Goal: Information Seeking & Learning: Learn about a topic

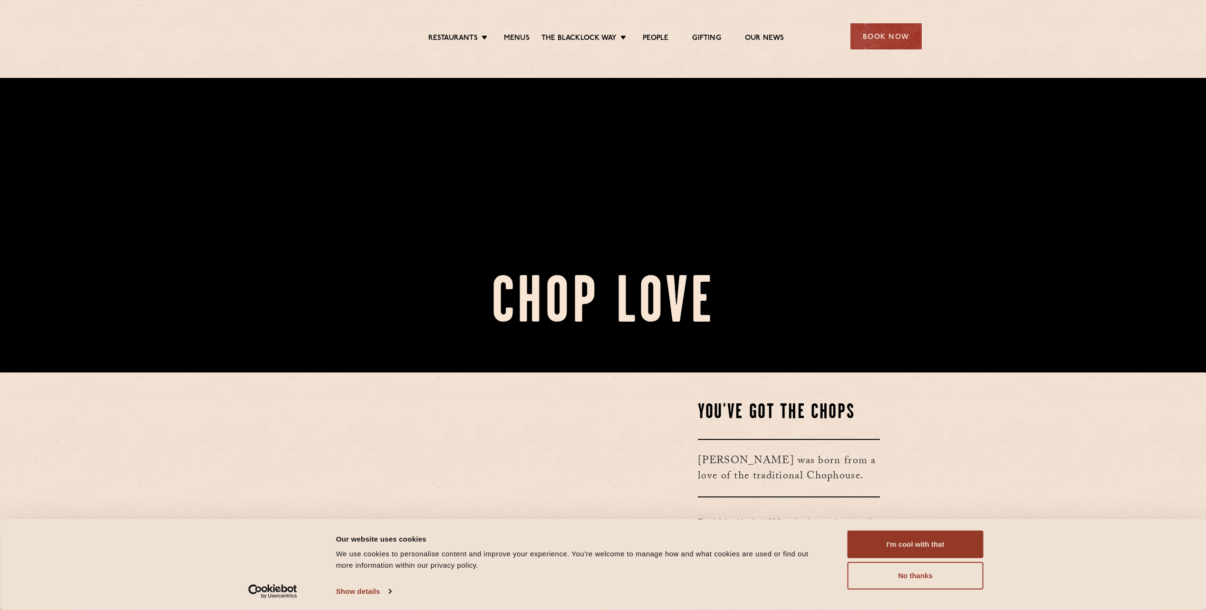
scroll to position [285, 0]
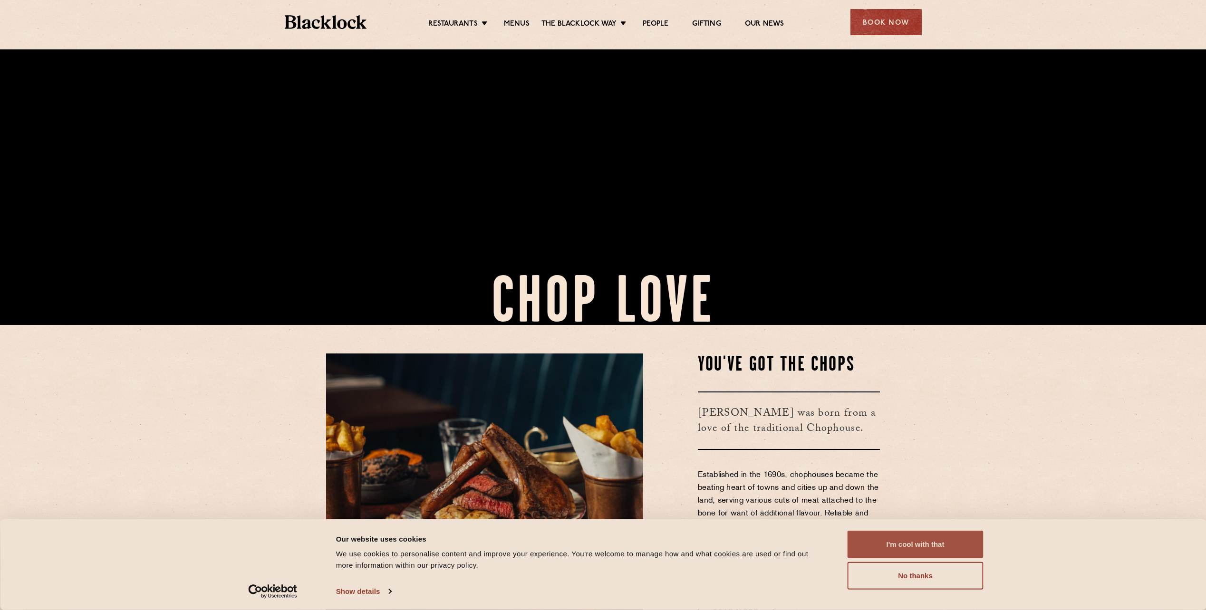
click at [890, 537] on button "I'm cool with that" at bounding box center [915, 545] width 136 height 28
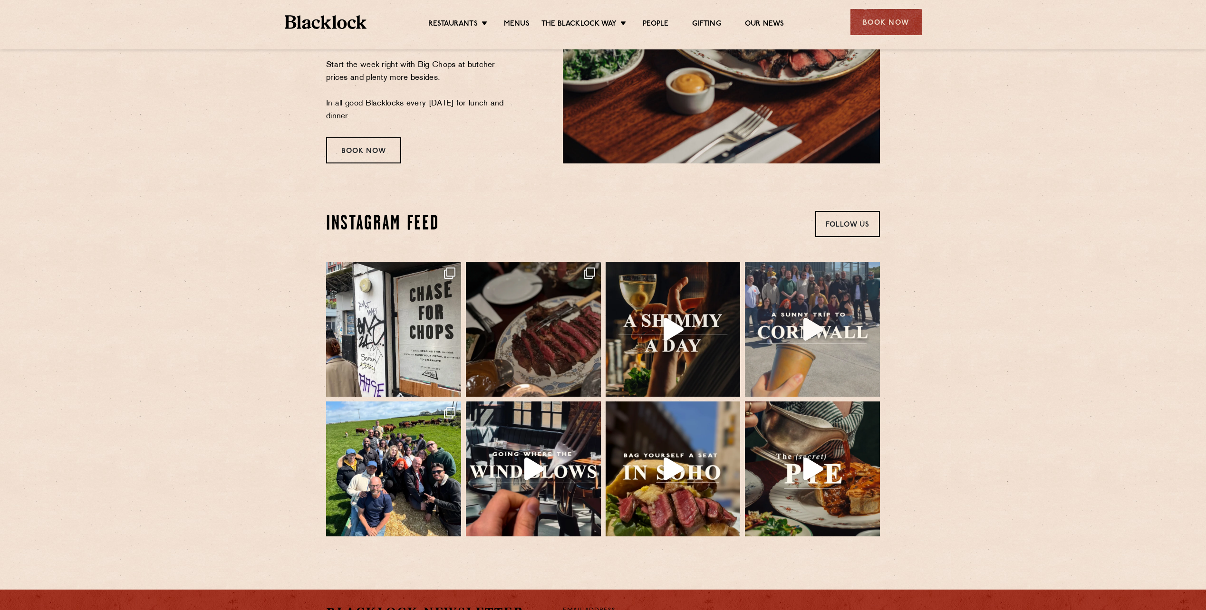
scroll to position [2119, 0]
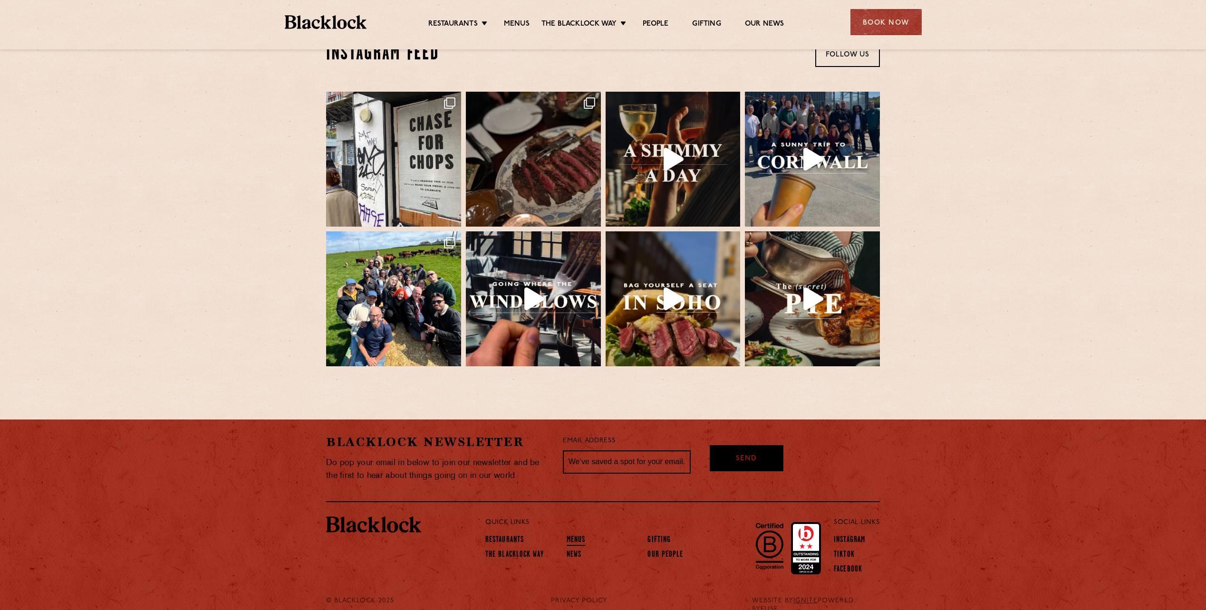
click at [565, 534] on ul "Restaurants The [PERSON_NAME] Way Menus News Gifting Our People" at bounding box center [643, 548] width 317 height 29
click at [575, 536] on link "Menus" at bounding box center [575, 541] width 19 height 10
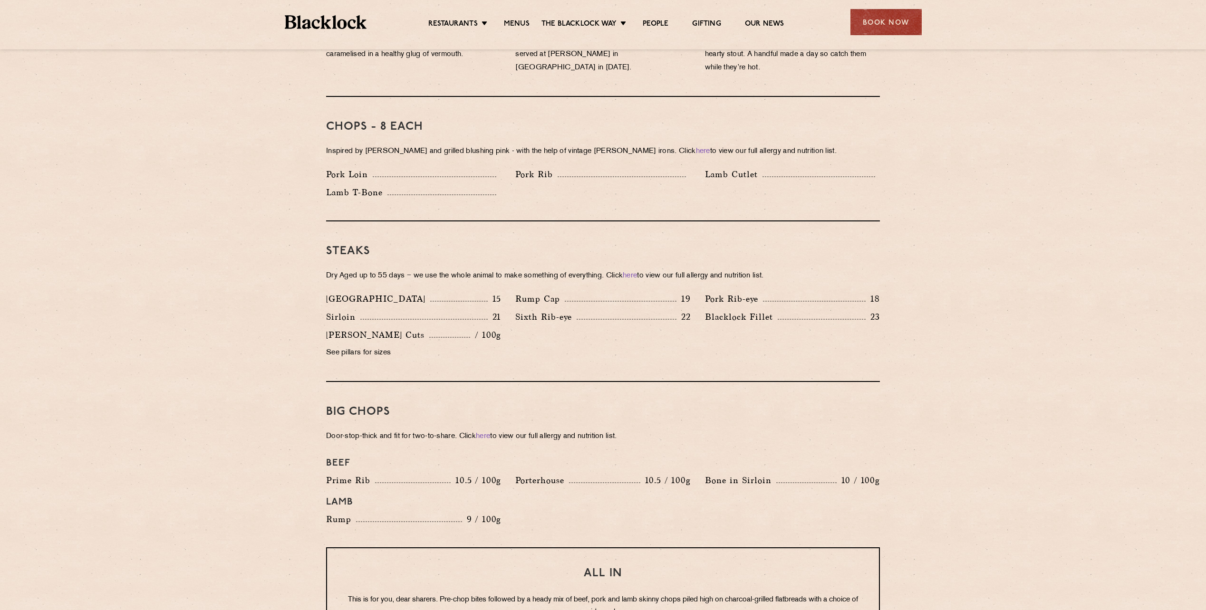
scroll to position [855, 0]
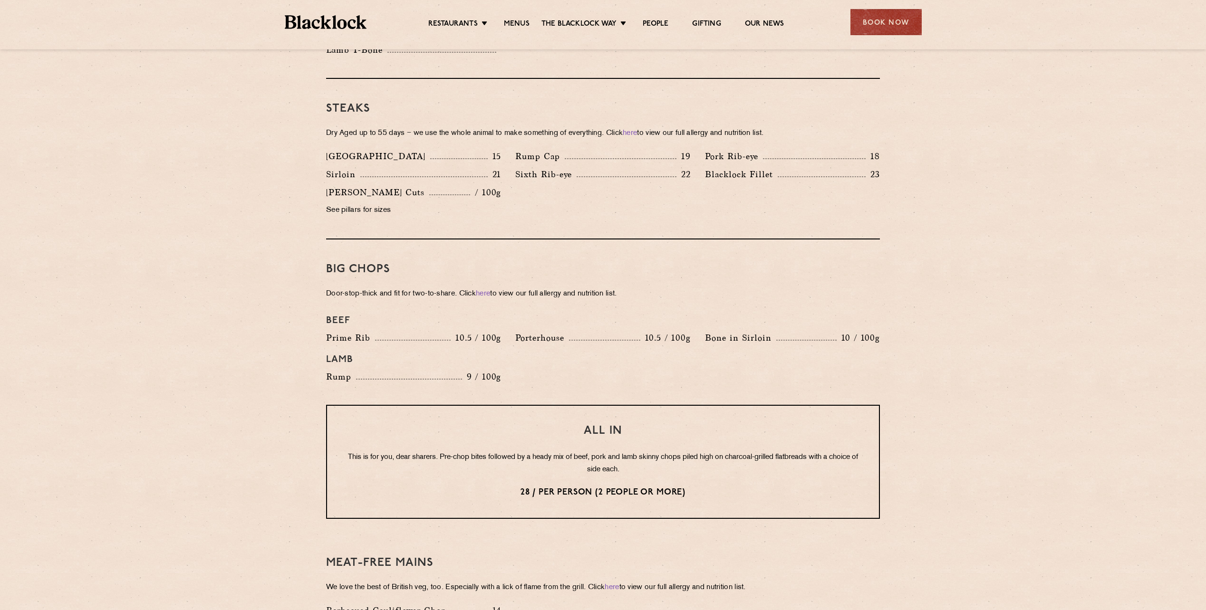
drag, startPoint x: 707, startPoint y: 472, endPoint x: 903, endPoint y: 442, distance: 198.7
click at [899, 443] on section "Pre Chop Bites Blacklock Potted Meats & Kimchi 2 Egg & Anchovy 2 Cheese & Pickl…" at bounding box center [603, 300] width 1206 height 1354
drag, startPoint x: 903, startPoint y: 442, endPoint x: 1179, endPoint y: 478, distance: 278.0
click at [1179, 478] on section "Pre Chop Bites Blacklock Potted Meats & Kimchi 2 Egg & Anchovy 2 Cheese & Pickl…" at bounding box center [603, 300] width 1206 height 1354
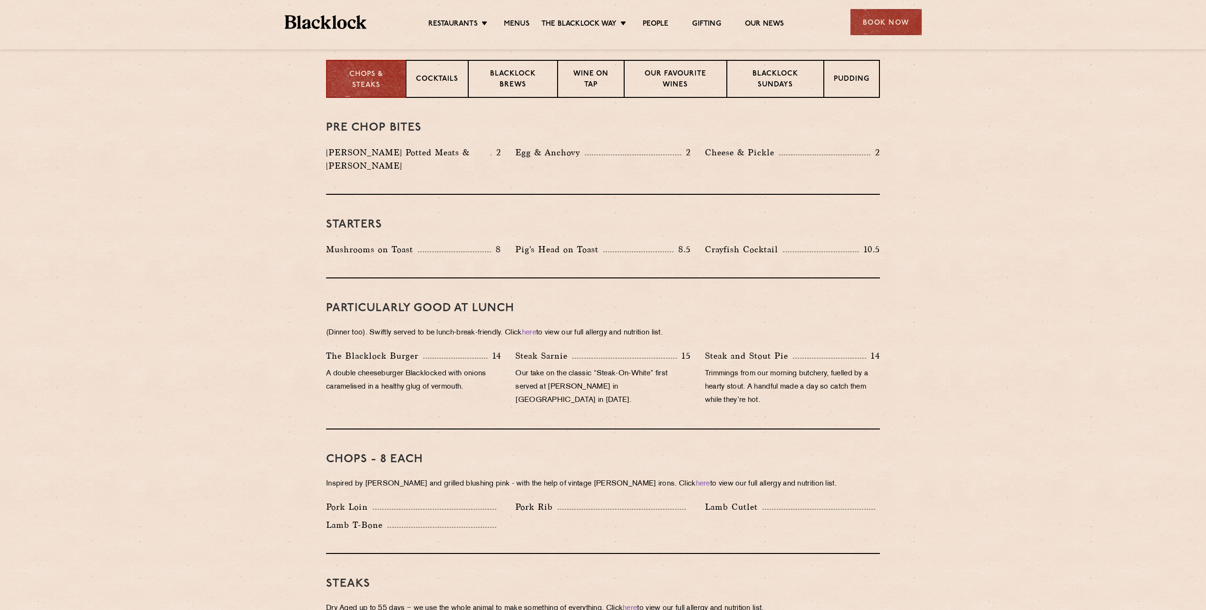
scroll to position [238, 0]
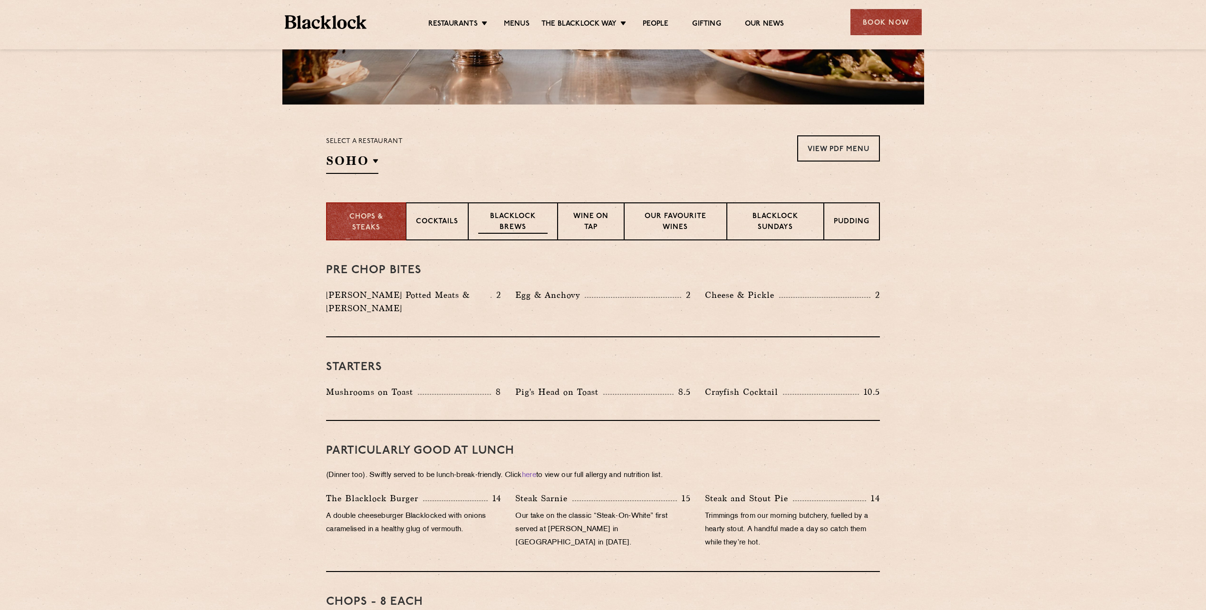
click at [529, 224] on p "Blacklock Brews" at bounding box center [512, 222] width 69 height 22
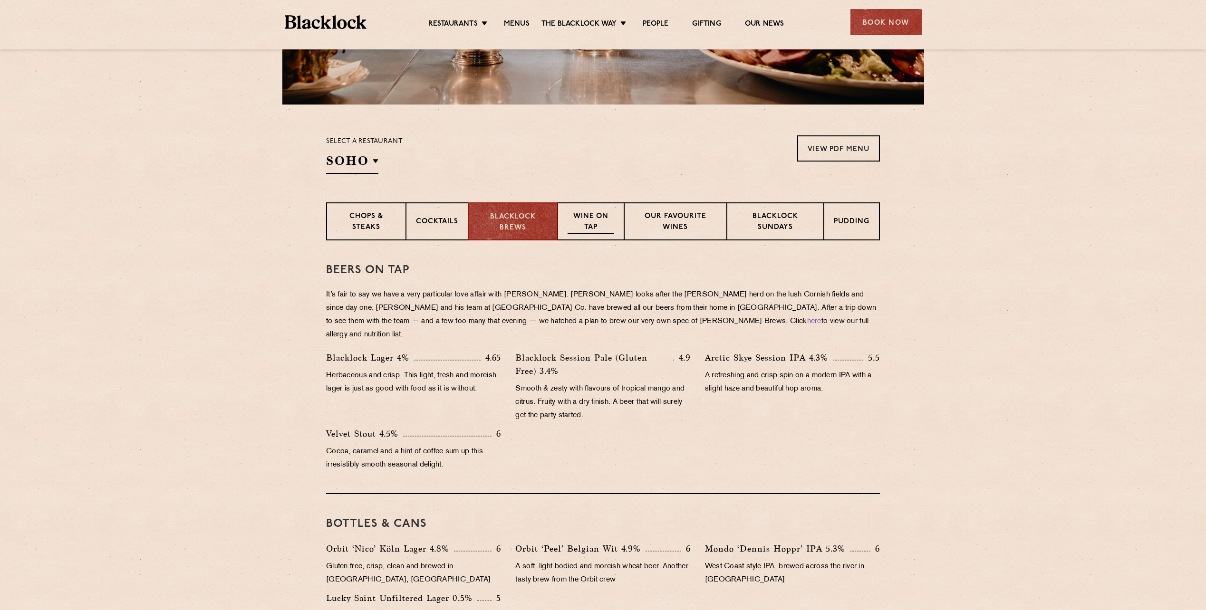
click at [592, 222] on p "Wine on Tap" at bounding box center [590, 222] width 47 height 22
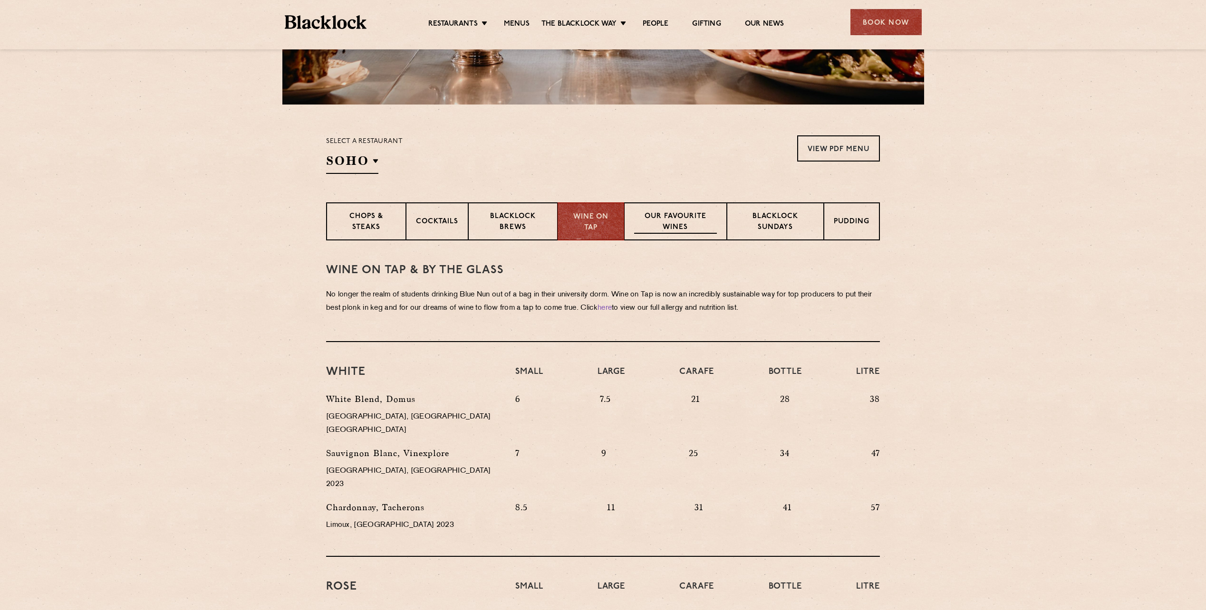
click at [672, 231] on p "Our favourite wines" at bounding box center [675, 222] width 82 height 22
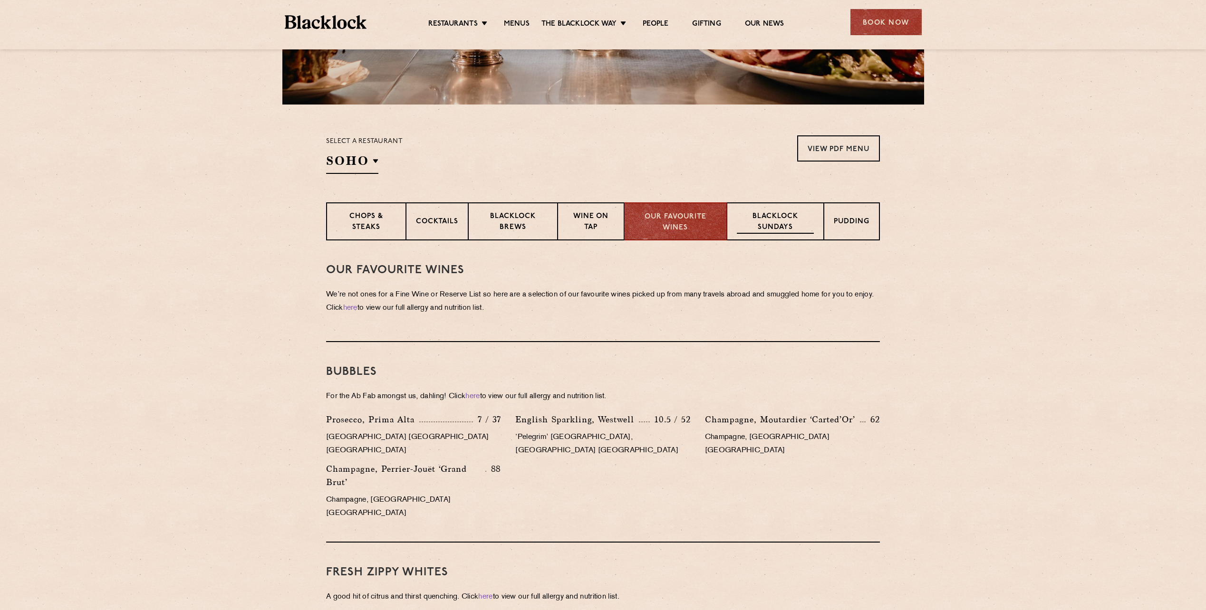
click at [802, 226] on p "Blacklock Sundays" at bounding box center [775, 222] width 77 height 22
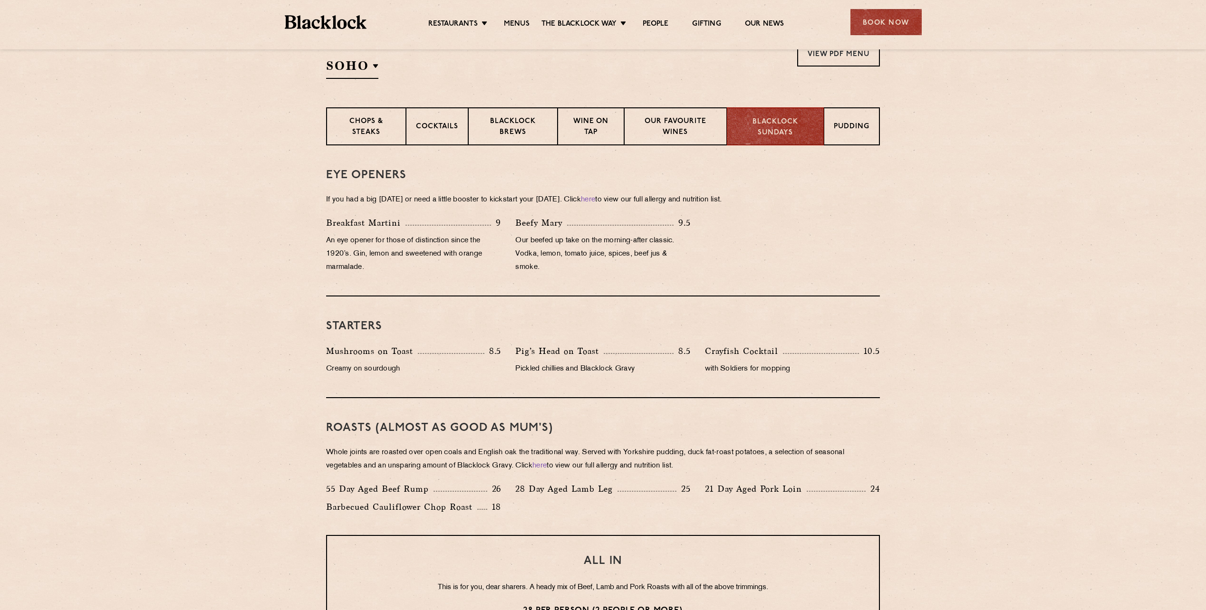
scroll to position [0, 0]
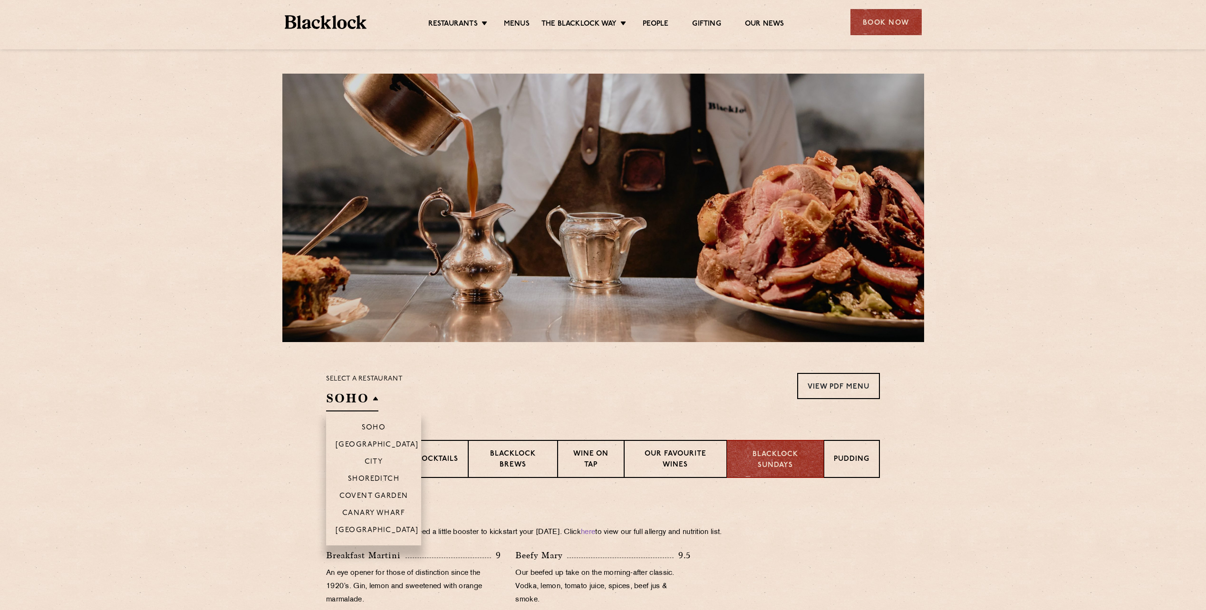
click at [369, 403] on h2 "SOHO" at bounding box center [352, 400] width 52 height 21
click at [378, 458] on li "City" at bounding box center [373, 461] width 95 height 17
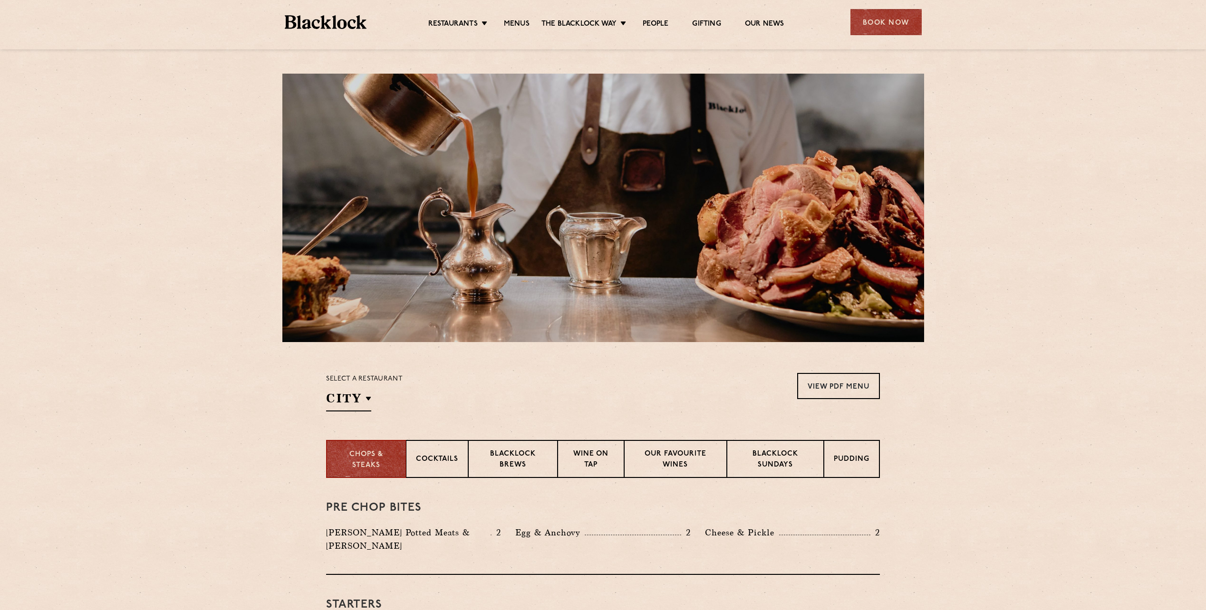
click at [1175, 419] on section "Select a restaurant City Soho Birmingham City Shoreditch Covent Garden Canary W…" at bounding box center [603, 391] width 1206 height 98
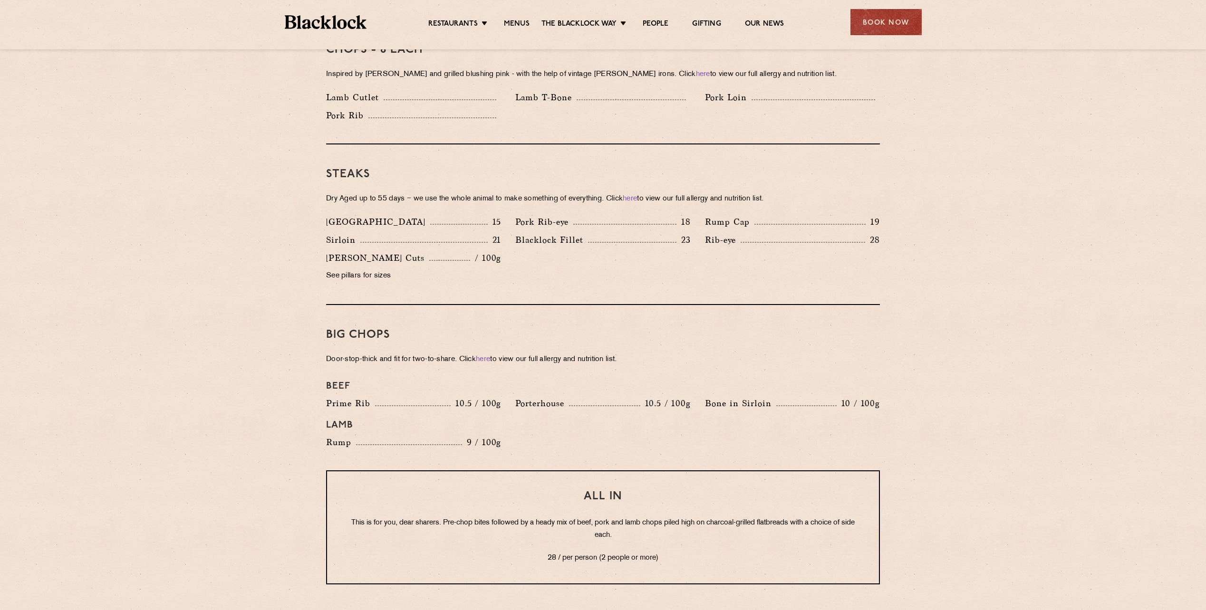
scroll to position [570, 0]
